Goal: Task Accomplishment & Management: Manage account settings

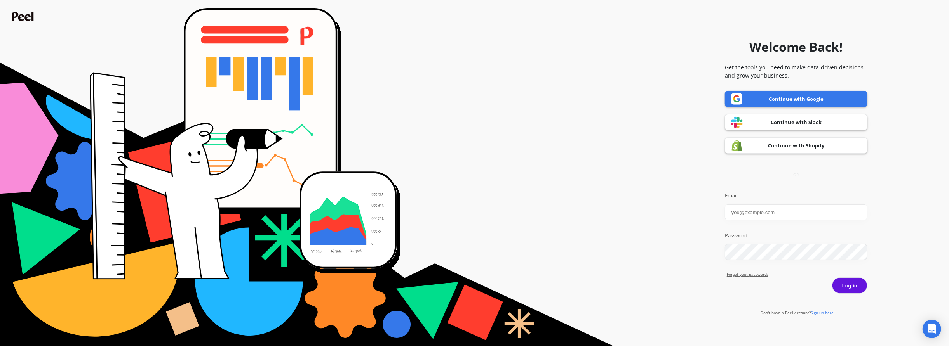
click at [762, 212] on input "Email:" at bounding box center [796, 213] width 143 height 16
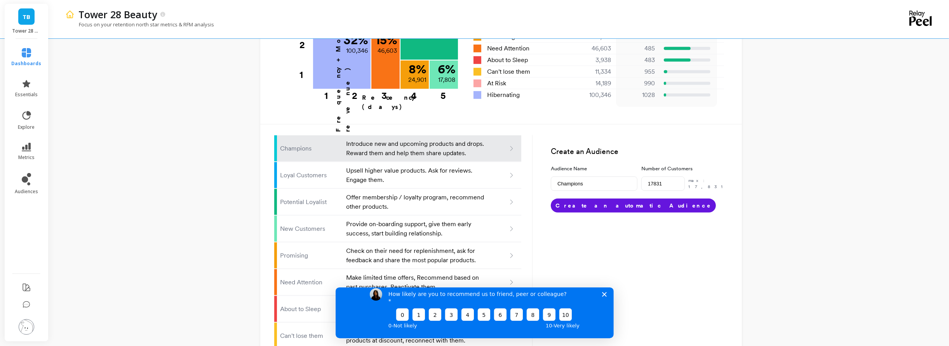
scroll to position [462, 0]
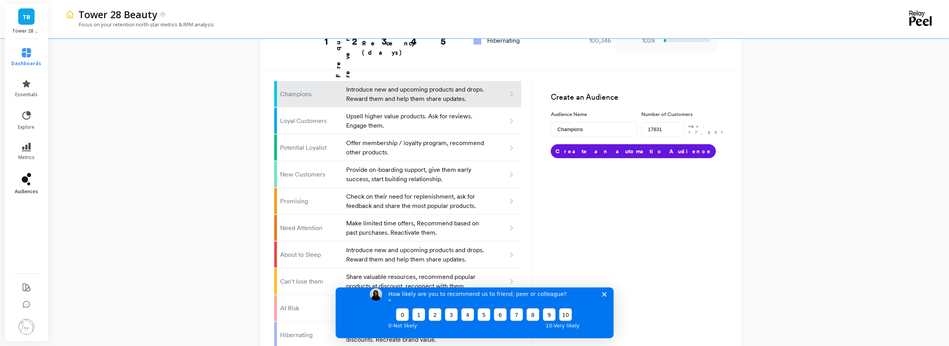
click at [30, 186] on link "audiences" at bounding box center [27, 184] width 30 height 22
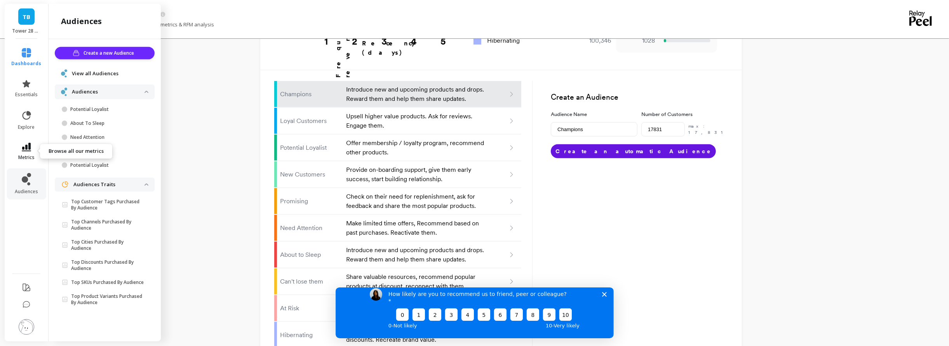
click at [36, 155] on link "metrics" at bounding box center [27, 152] width 30 height 18
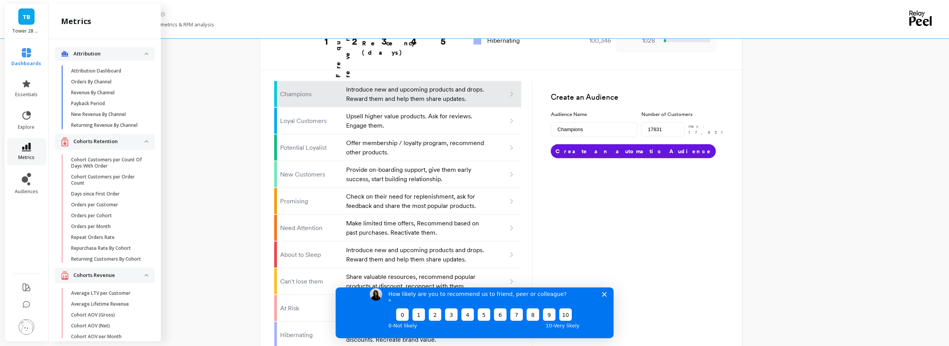
scroll to position [1326, 0]
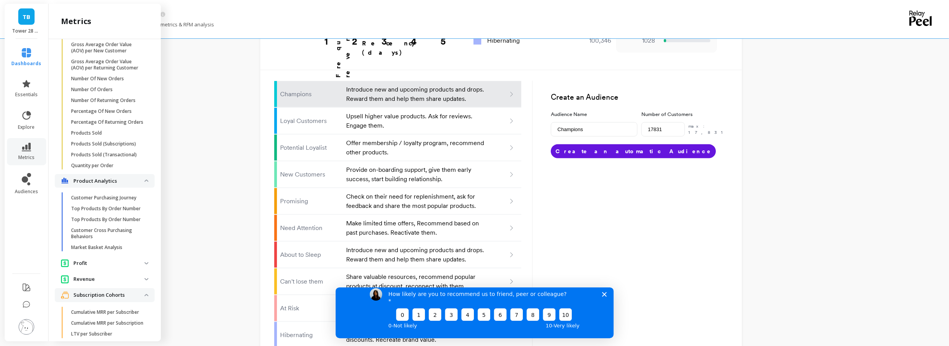
click at [30, 331] on img at bounding box center [27, 328] width 16 height 16
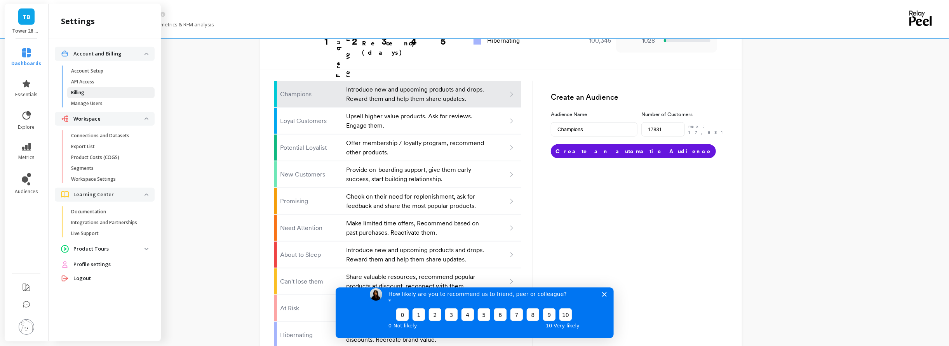
click at [82, 94] on p "Billing" at bounding box center [77, 93] width 13 height 6
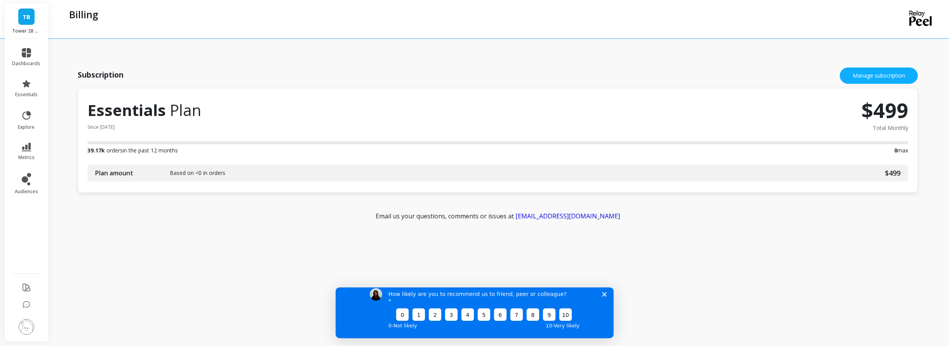
click at [307, 227] on div "Subscription Manage subscription Essentials Plan Since [DATE] $499 Total Monthl…" at bounding box center [499, 171] width 868 height 330
click at [29, 325] on img at bounding box center [27, 328] width 16 height 16
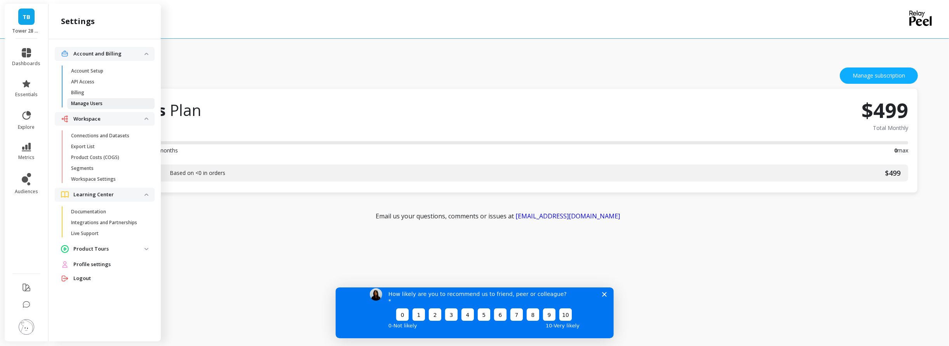
click at [92, 99] on link "Manage Users" at bounding box center [110, 103] width 87 height 11
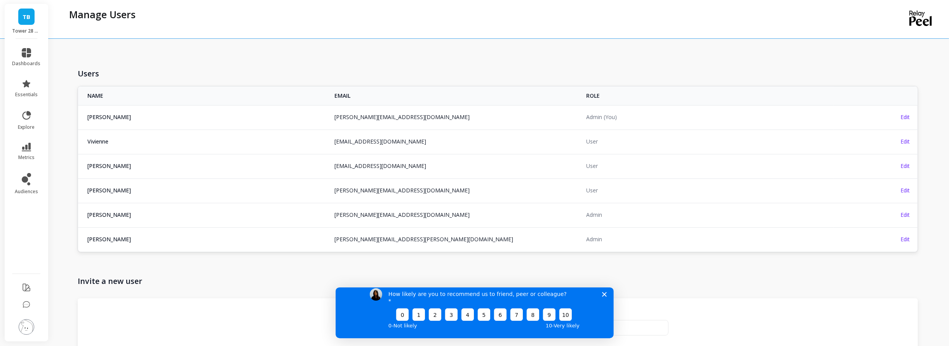
click at [209, 215] on span "[PERSON_NAME]" at bounding box center [206, 215] width 238 height 8
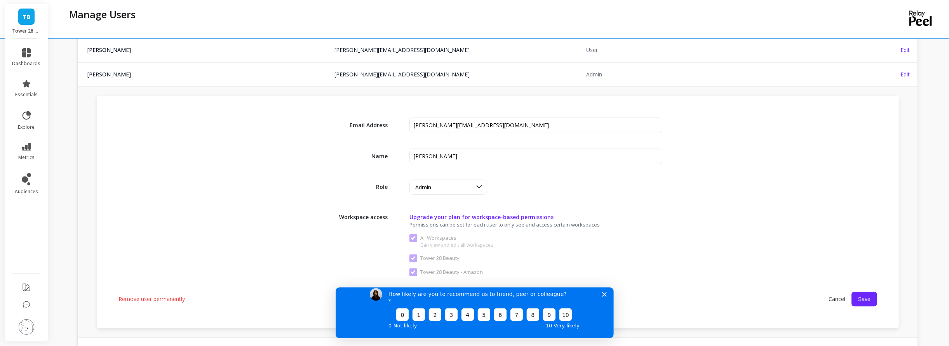
scroll to position [162, 0]
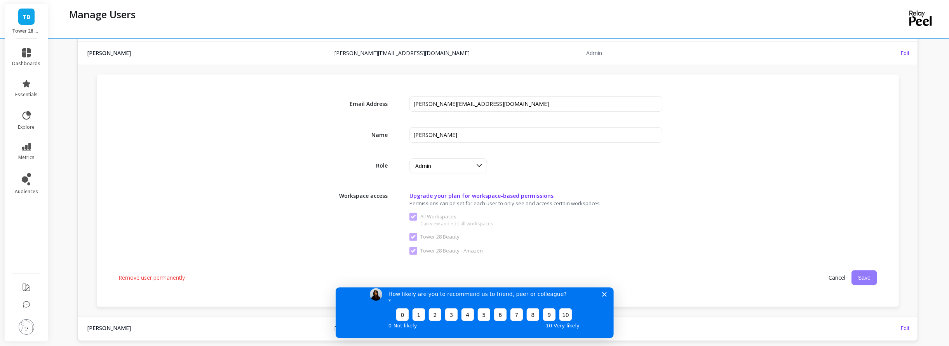
click at [871, 275] on button "Save" at bounding box center [864, 278] width 26 height 15
drag, startPoint x: 471, startPoint y: 105, endPoint x: 378, endPoint y: 105, distance: 93.6
click at [378, 105] on div "Email Address" at bounding box center [497, 104] width 758 height 16
